Goal: Task Accomplishment & Management: Manage account settings

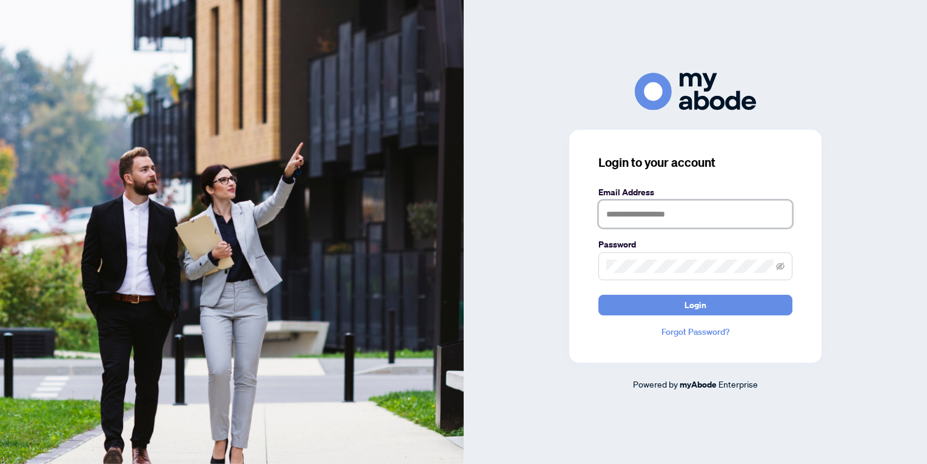
click at [611, 212] on input "text" at bounding box center [696, 214] width 194 height 28
type input "**********"
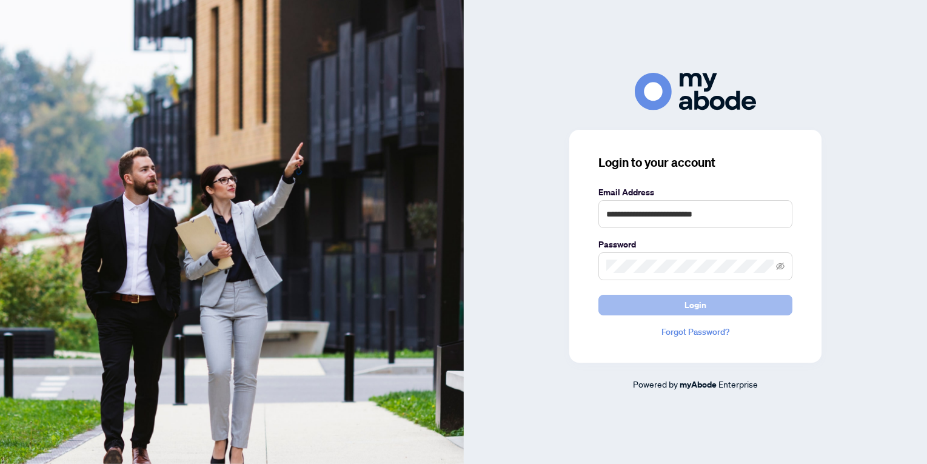
click at [685, 305] on span "Login" at bounding box center [696, 304] width 22 height 19
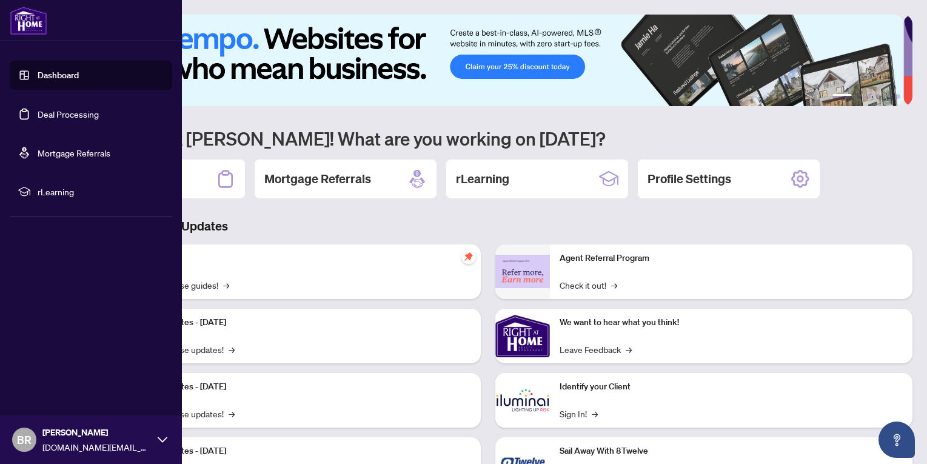
click at [48, 113] on link "Deal Processing" at bounding box center [68, 114] width 61 height 11
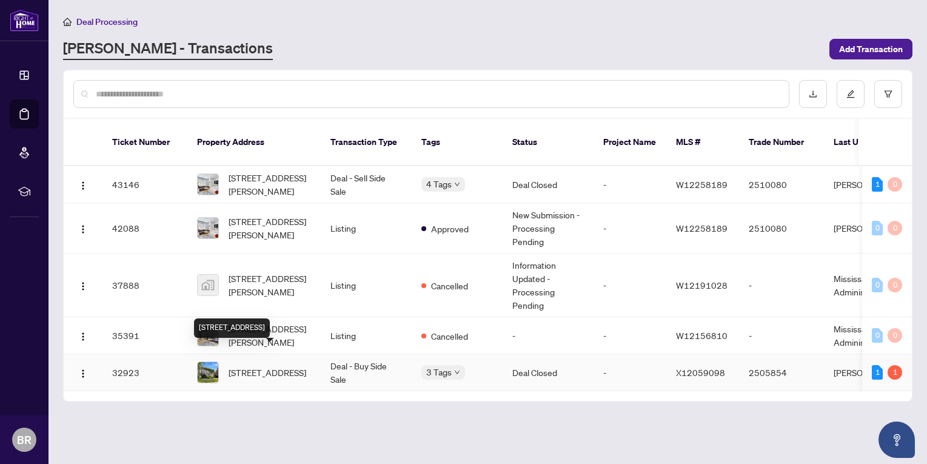
click at [252, 366] on span "[STREET_ADDRESS]" at bounding box center [268, 372] width 78 height 13
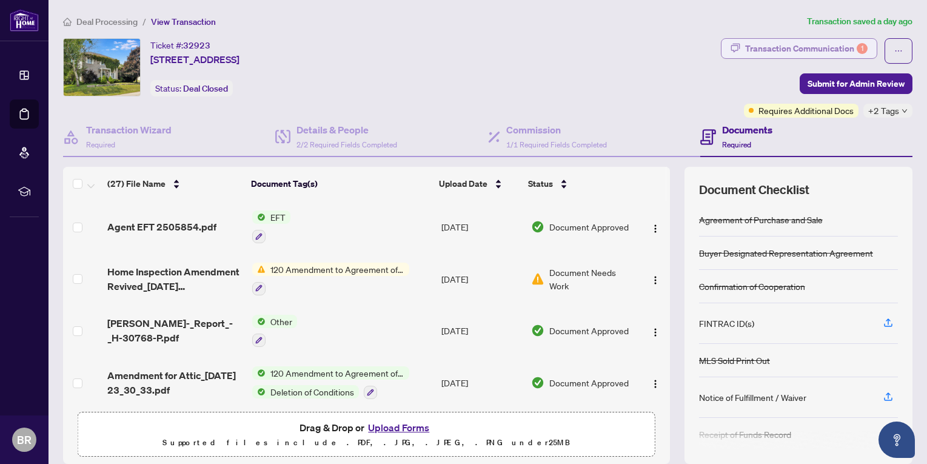
click at [764, 49] on div "Transaction Communication 1" at bounding box center [806, 48] width 122 height 19
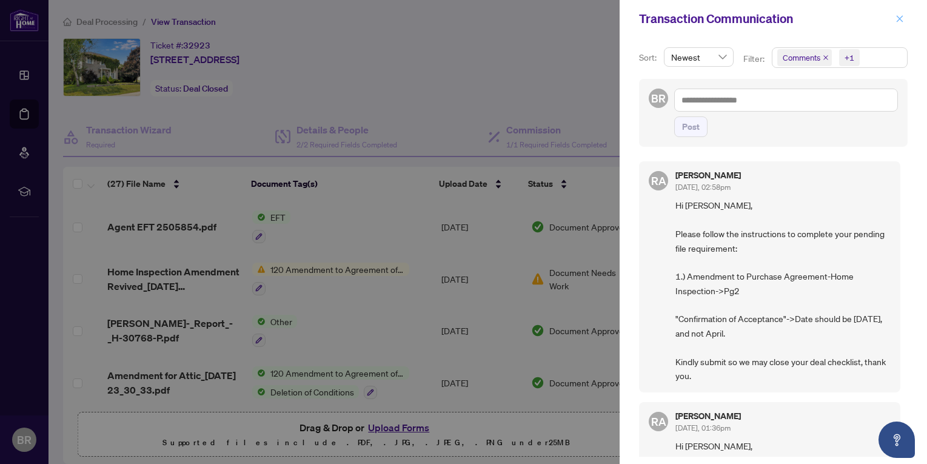
click at [897, 19] on icon "close" at bounding box center [900, 19] width 8 height 8
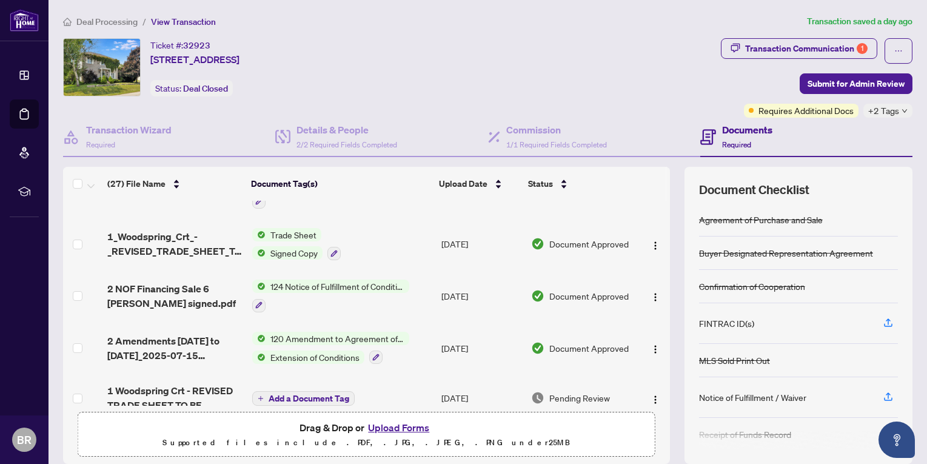
scroll to position [364, 0]
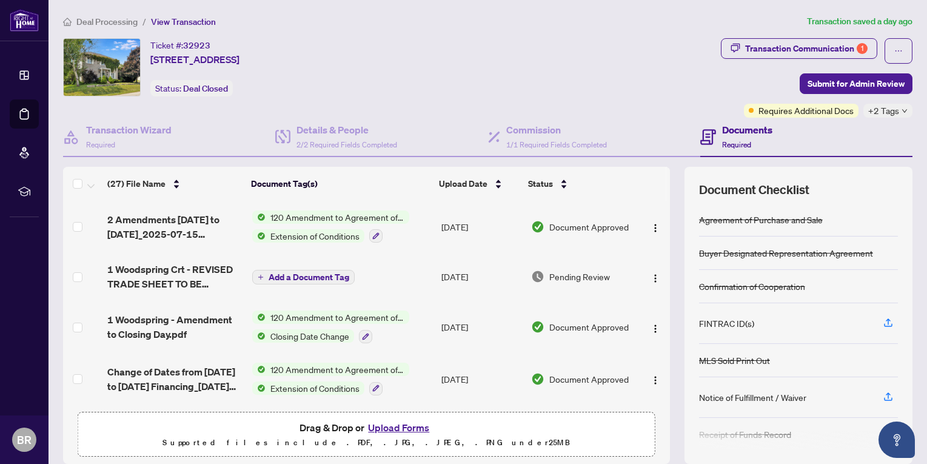
click at [392, 425] on button "Upload Forms" at bounding box center [398, 428] width 69 height 16
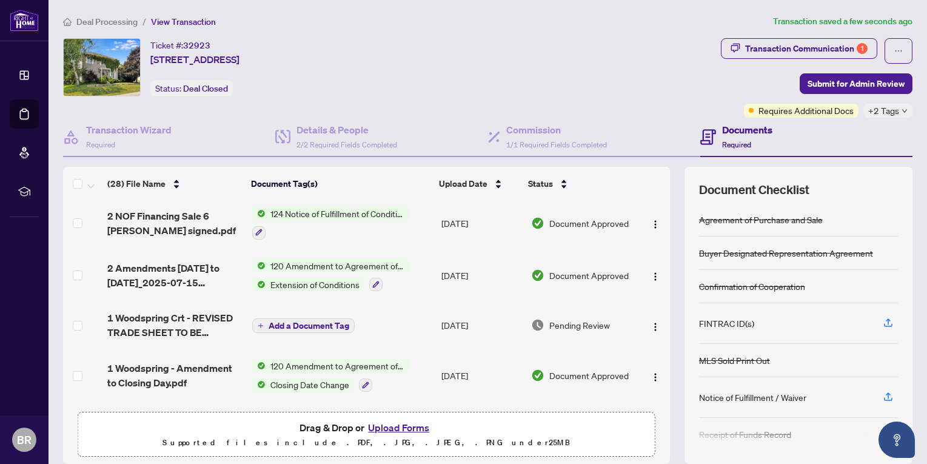
scroll to position [0, 0]
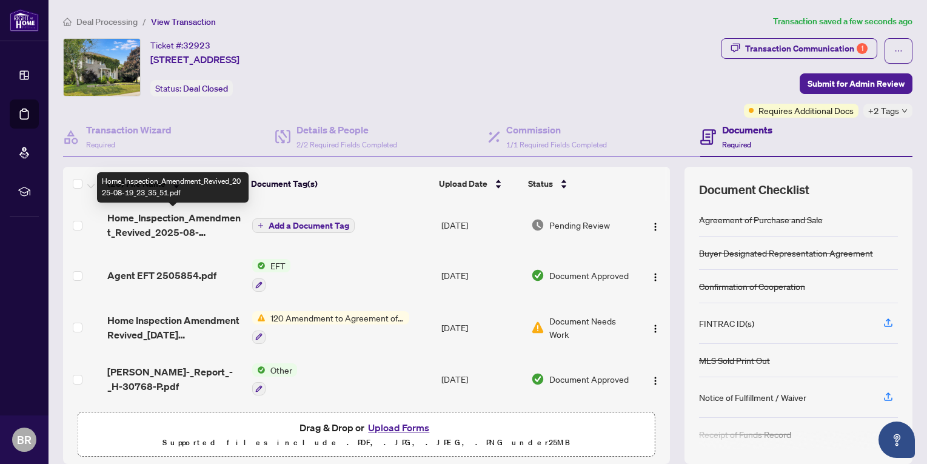
click at [184, 224] on span "Home_Inspection_Amendment_Revived_2025-08-19_23_35_51.pdf" at bounding box center [174, 224] width 135 height 29
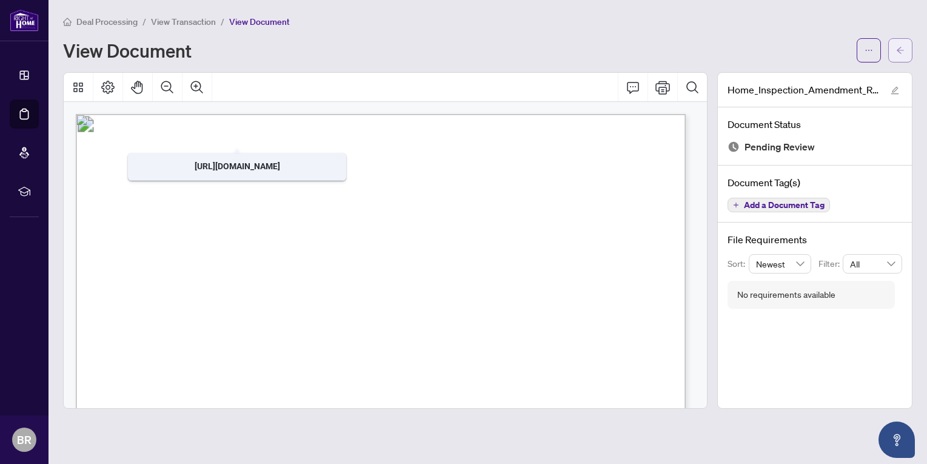
click at [900, 49] on icon "arrow-left" at bounding box center [900, 50] width 8 height 8
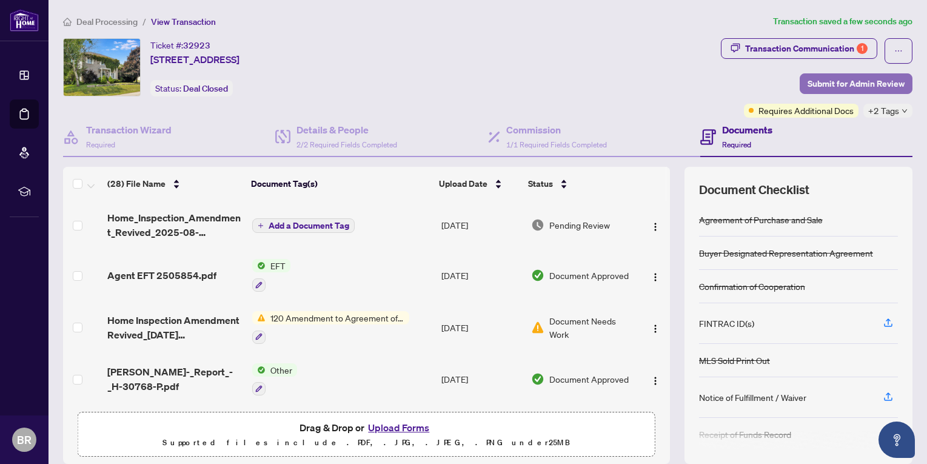
click at [860, 81] on span "Submit for Admin Review" at bounding box center [856, 83] width 97 height 19
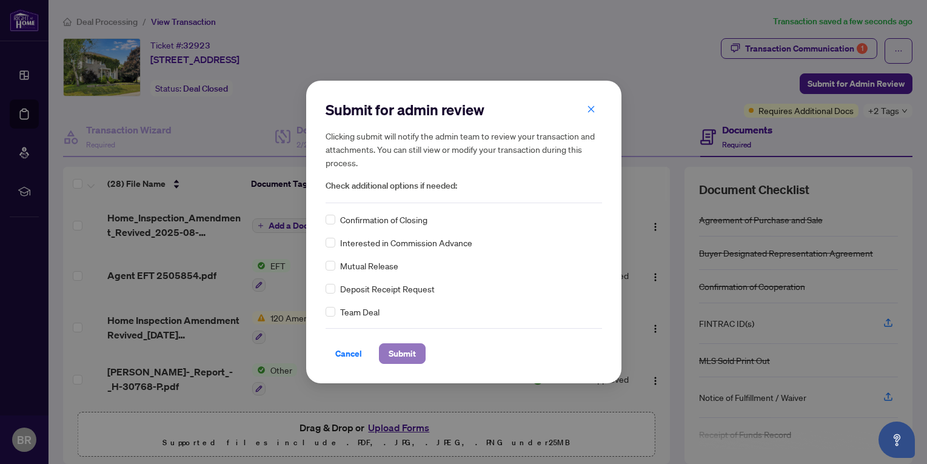
click at [398, 354] on span "Submit" at bounding box center [402, 353] width 27 height 19
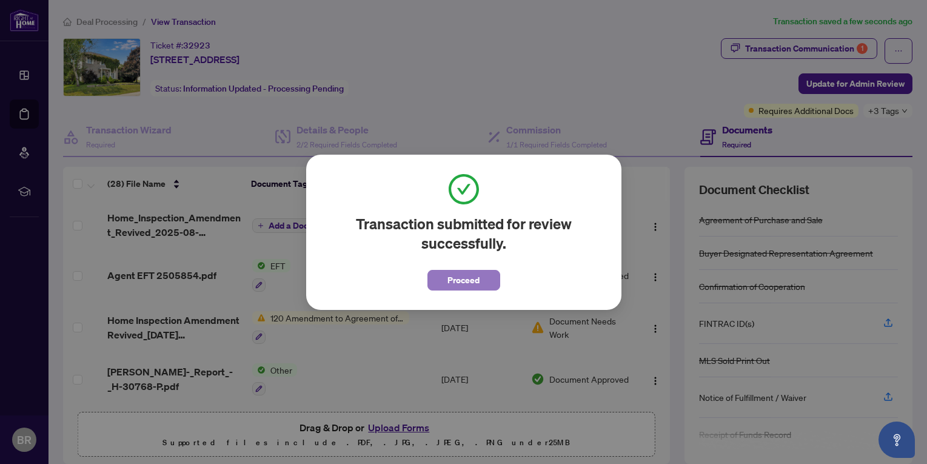
click at [453, 277] on span "Proceed" at bounding box center [464, 279] width 32 height 19
